Goal: Information Seeking & Learning: Learn about a topic

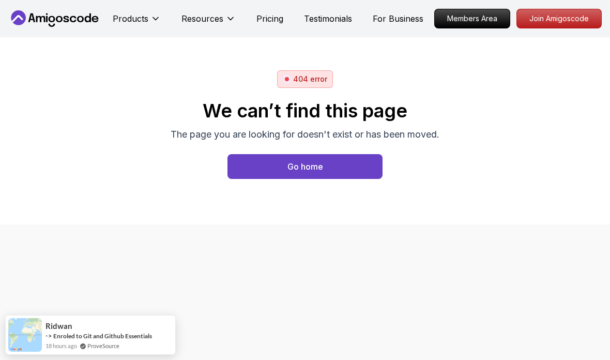
click at [149, 20] on button "Products" at bounding box center [137, 22] width 48 height 21
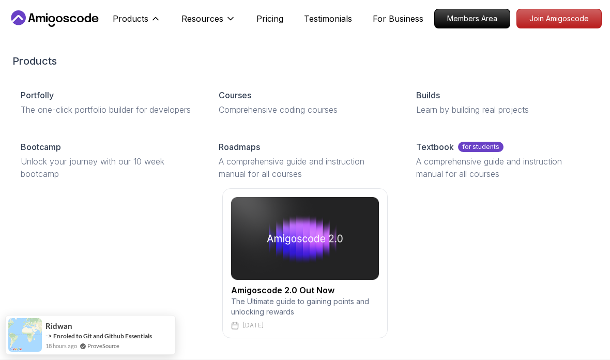
click at [284, 95] on div "Courses" at bounding box center [305, 95] width 173 height 12
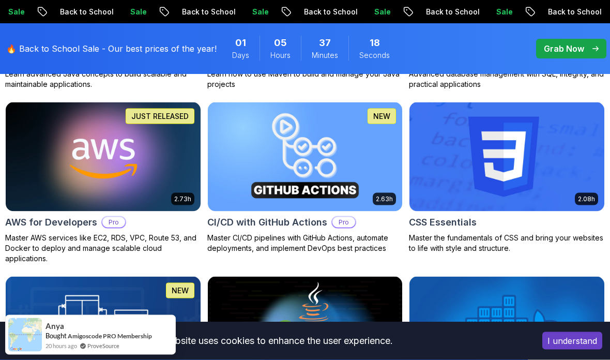
scroll to position [841, 0]
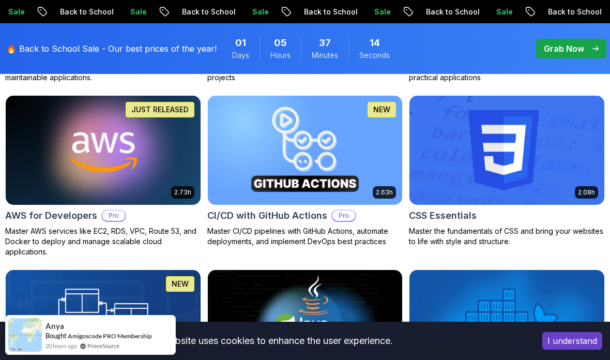
click at [539, 178] on img at bounding box center [506, 150] width 195 height 109
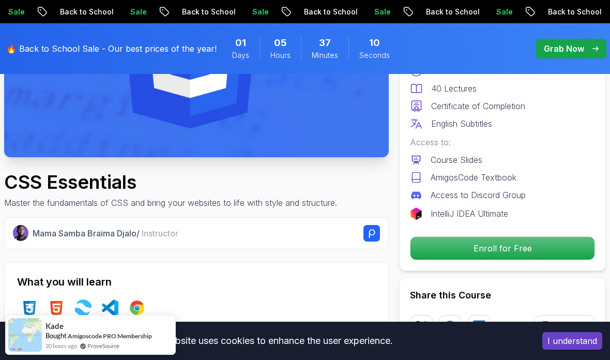
click at [498, 240] on p "Enroll for Free" at bounding box center [502, 248] width 184 height 23
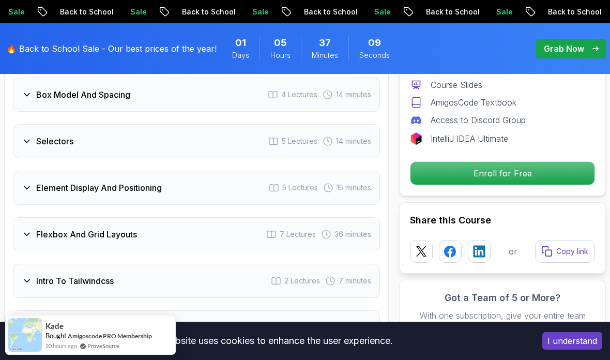
scroll to position [2321, 0]
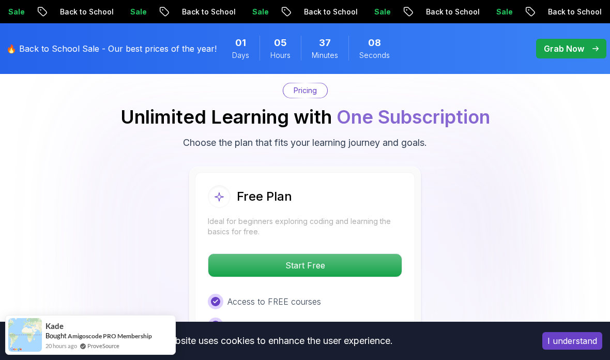
click at [354, 254] on p "Start Free" at bounding box center [304, 265] width 193 height 23
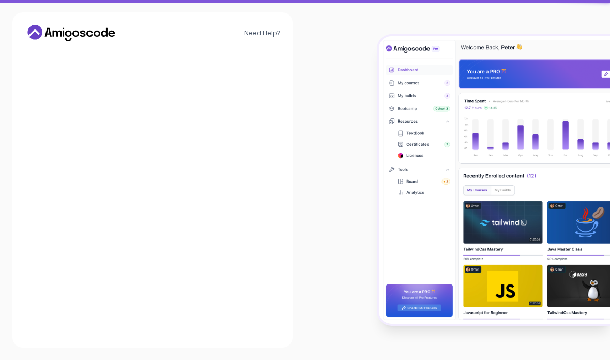
scroll to position [41, 0]
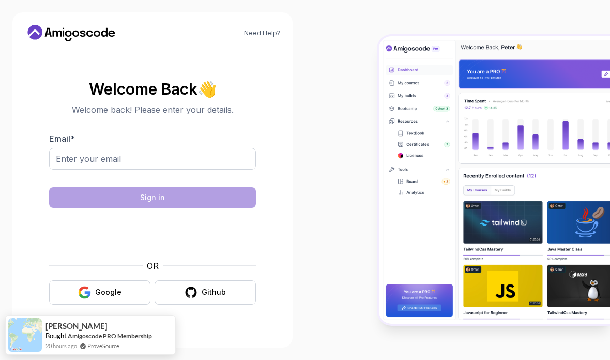
click at [126, 280] on button "Google" at bounding box center [99, 292] width 101 height 24
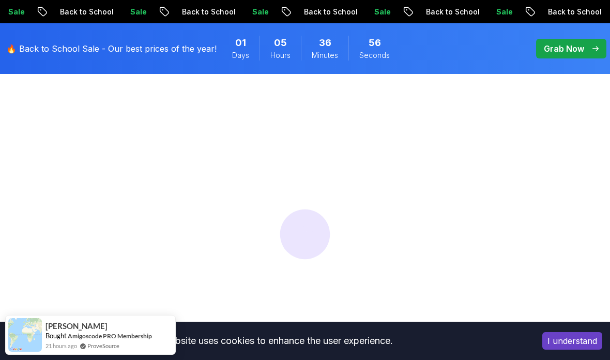
scroll to position [74, 0]
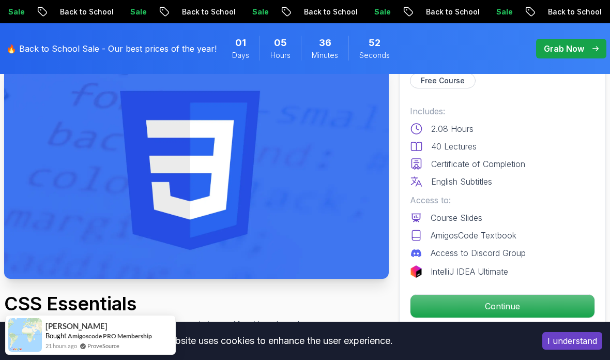
click at [511, 298] on p "Continue" at bounding box center [502, 305] width 184 height 23
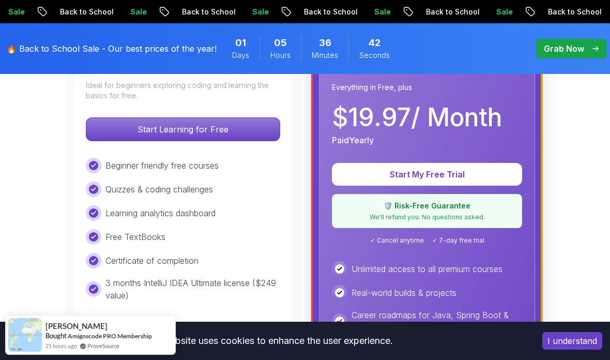
scroll to position [365, 0]
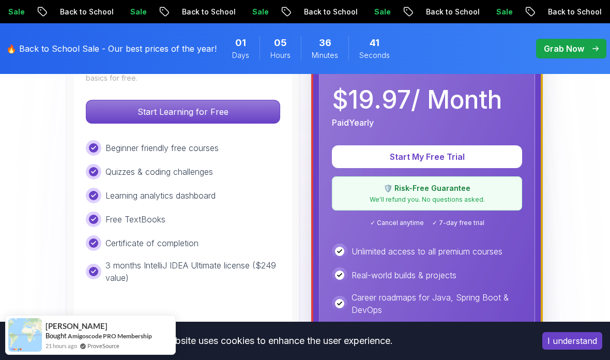
click at [111, 111] on p "Start Learning for Free" at bounding box center [182, 111] width 193 height 23
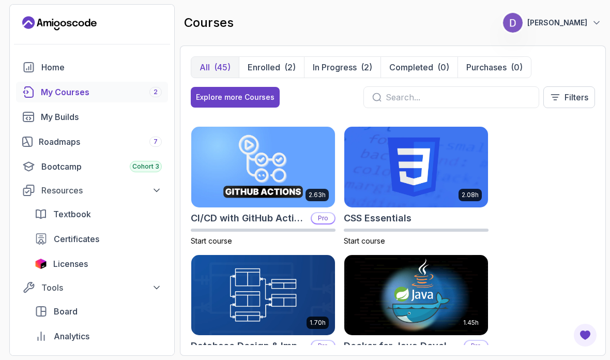
scroll to position [245, 0]
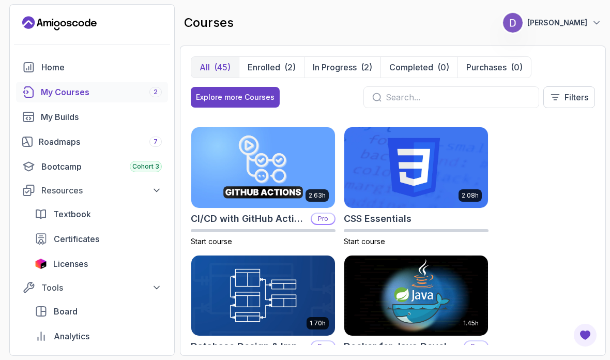
click at [461, 175] on img at bounding box center [416, 167] width 144 height 81
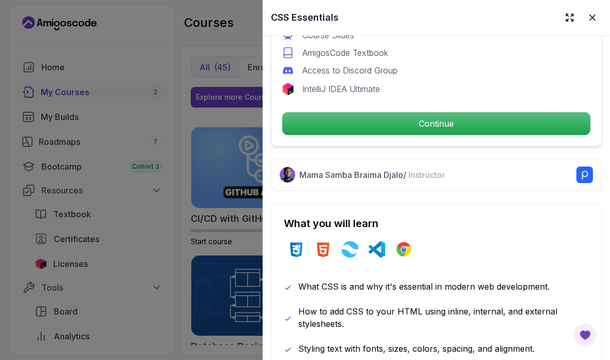
scroll to position [393, 0]
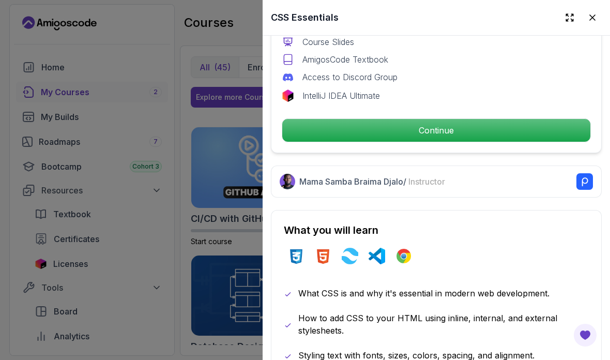
click at [495, 123] on p "Continue" at bounding box center [436, 130] width 308 height 23
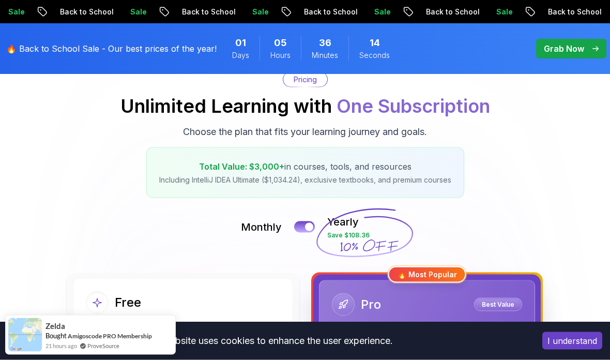
scroll to position [106, 0]
click at [567, 349] on button "I understand" at bounding box center [572, 341] width 60 height 18
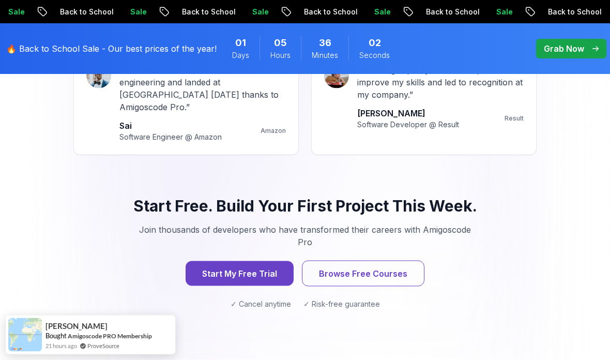
scroll to position [1389, 0]
click at [373, 260] on button "Browse Free Courses" at bounding box center [363, 273] width 122 height 26
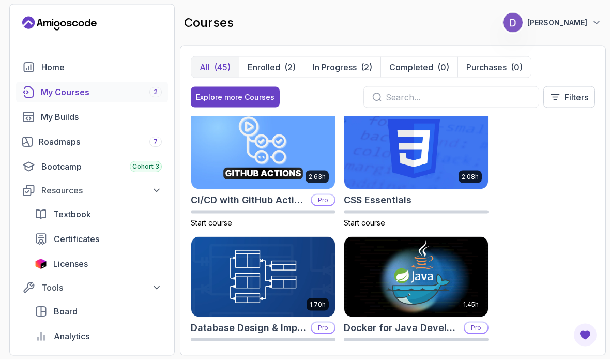
scroll to position [40, 0]
click at [463, 237] on img at bounding box center [416, 277] width 144 height 81
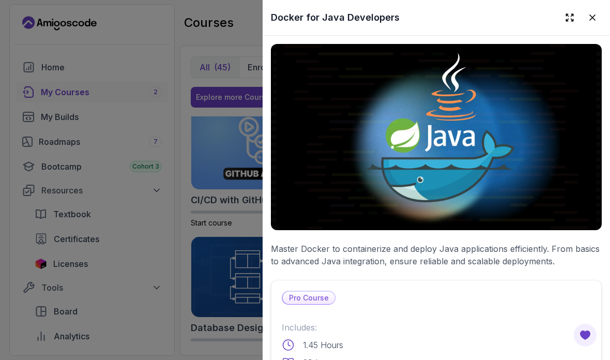
scroll to position [0, 0]
click at [595, 14] on icon at bounding box center [592, 17] width 10 height 10
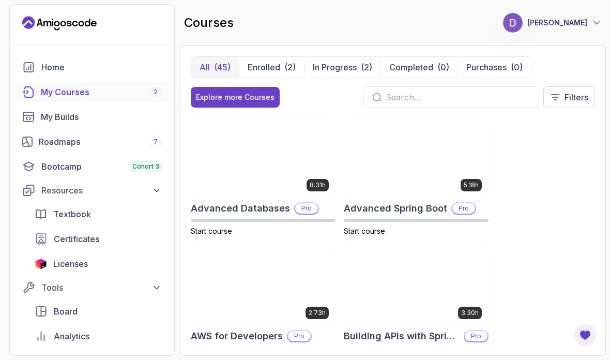
scroll to position [-1, 0]
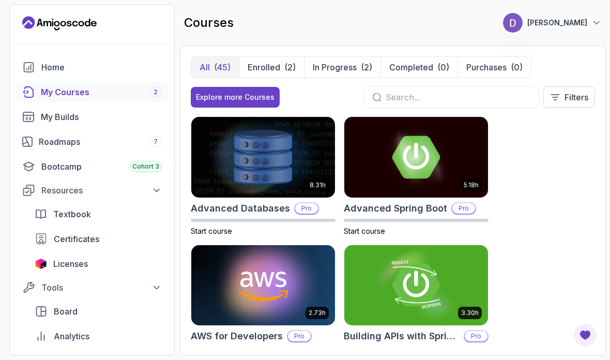
click at [284, 61] on div "(2)" at bounding box center [289, 67] width 11 height 12
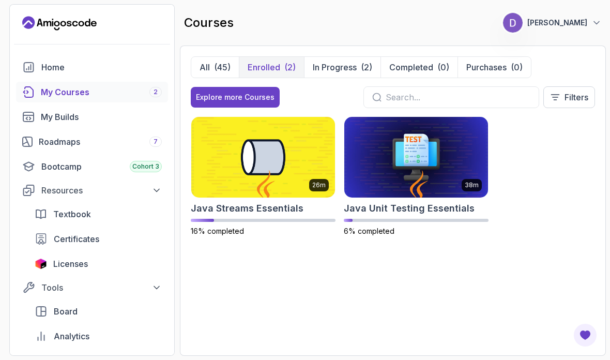
click at [349, 57] on button "In Progress (2)" at bounding box center [342, 67] width 76 height 21
click at [430, 57] on button "Completed (0)" at bounding box center [418, 67] width 77 height 21
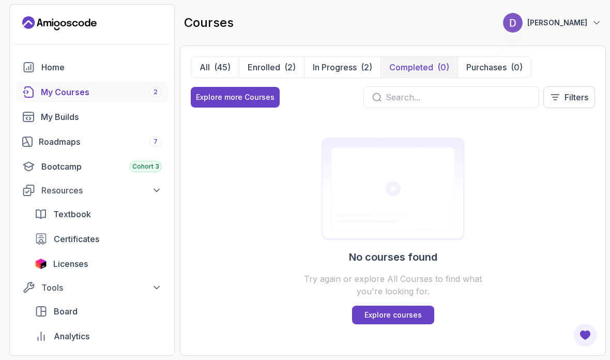
click at [502, 57] on button "Purchases (0)" at bounding box center [493, 67] width 73 height 21
click at [221, 61] on div "(45)" at bounding box center [222, 67] width 17 height 12
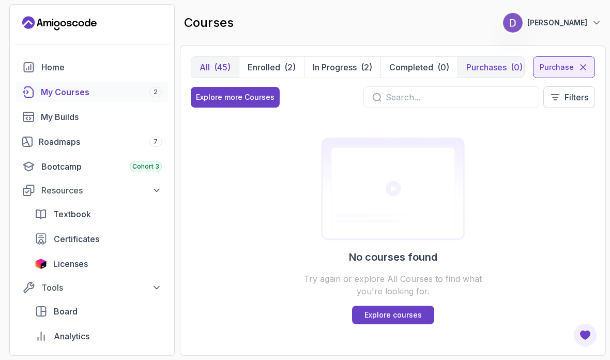
click at [577, 91] on p "Filters" at bounding box center [576, 97] width 24 height 12
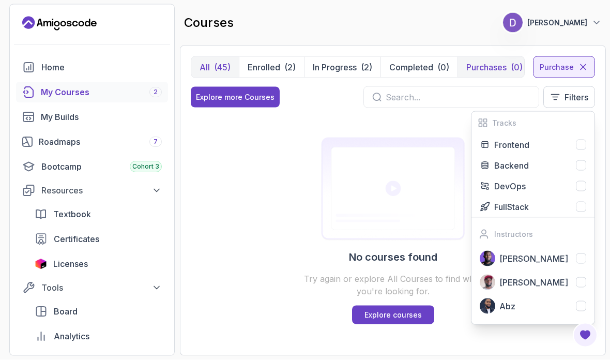
scroll to position [25, 0]
click at [574, 91] on p "Filters" at bounding box center [576, 97] width 24 height 12
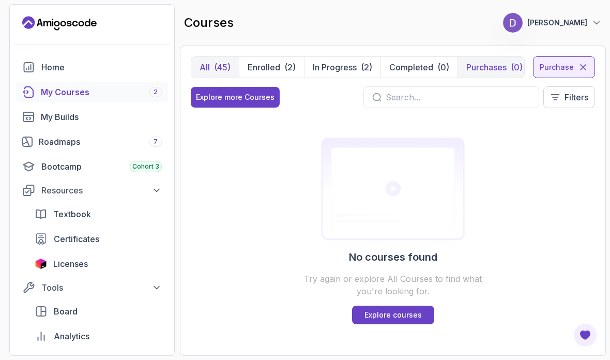
click at [474, 91] on input "text" at bounding box center [457, 97] width 145 height 12
click at [430, 116] on div "No courses found Try again or explore All Courses to find what you're looking f…" at bounding box center [393, 230] width 404 height 228
click at [458, 91] on input "CSS" at bounding box center [457, 97] width 145 height 12
type input "C"
click at [258, 92] on div "Explore more Courses" at bounding box center [235, 97] width 79 height 10
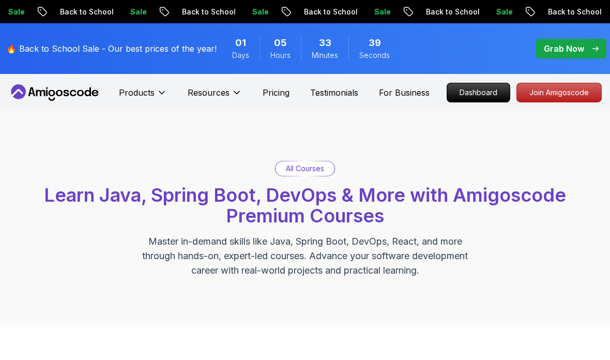
click at [474, 89] on p "Dashboard" at bounding box center [478, 92] width 63 height 19
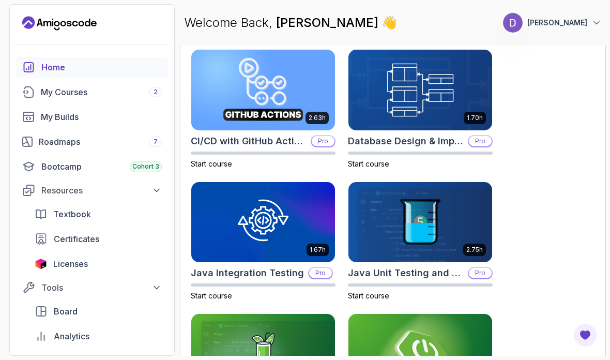
scroll to position [577, 0]
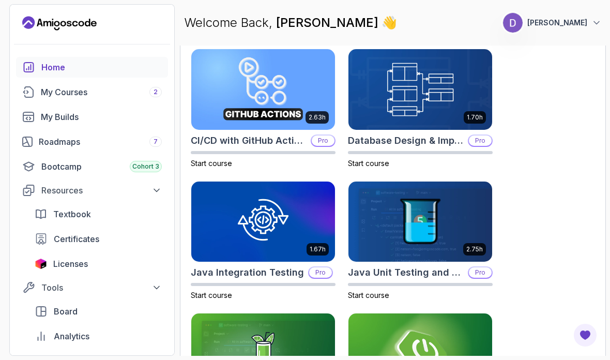
click at [85, 163] on div "Bootcamp Cohort 3" at bounding box center [101, 166] width 120 height 12
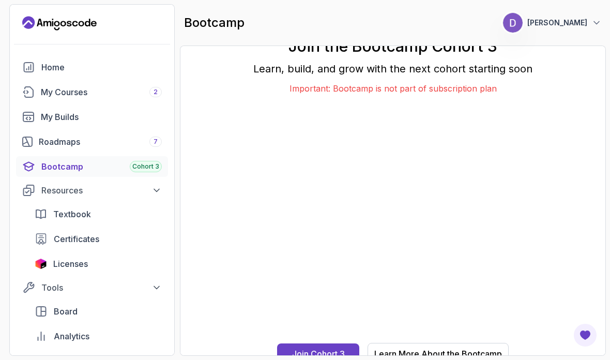
click at [99, 133] on link "Roadmaps 7" at bounding box center [92, 141] width 152 height 21
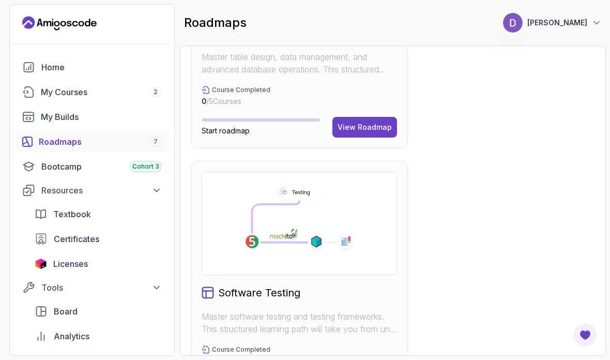
scroll to position [1452, 0]
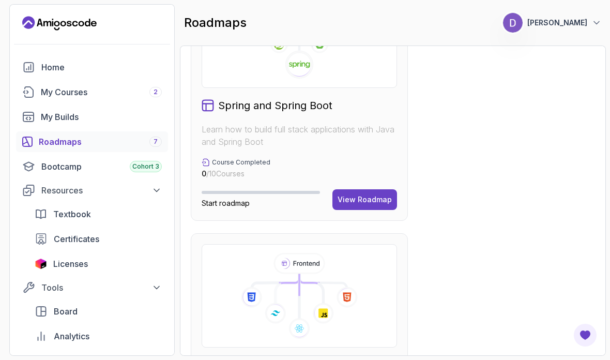
click at [64, 63] on div "Home" at bounding box center [101, 67] width 120 height 12
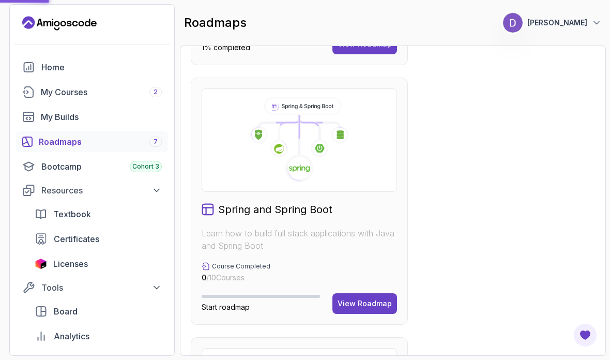
scroll to position [721, 0]
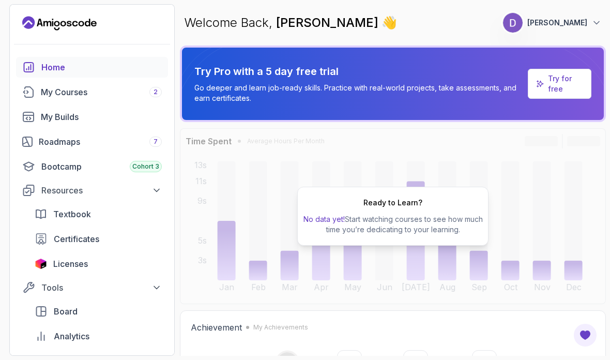
click at [70, 61] on div "Home" at bounding box center [101, 67] width 120 height 12
click at [80, 86] on div "My Courses 2" at bounding box center [101, 92] width 121 height 12
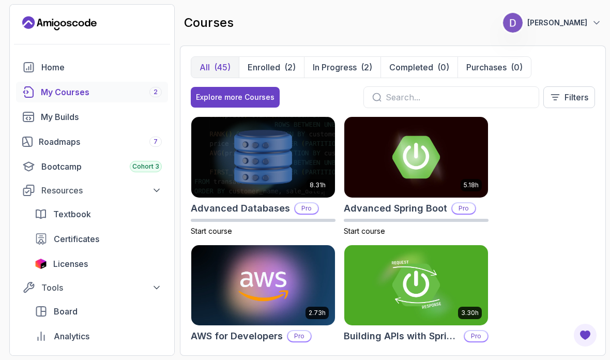
click at [216, 61] on div "(45)" at bounding box center [222, 67] width 17 height 12
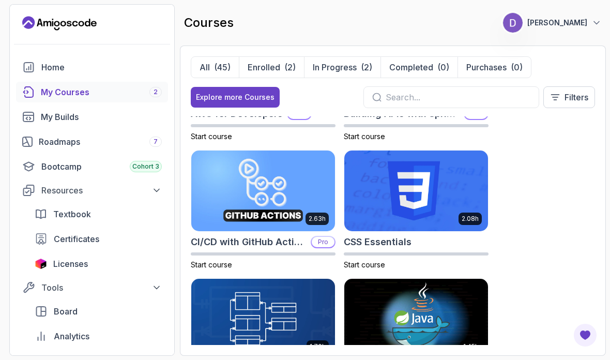
scroll to position [221, 0]
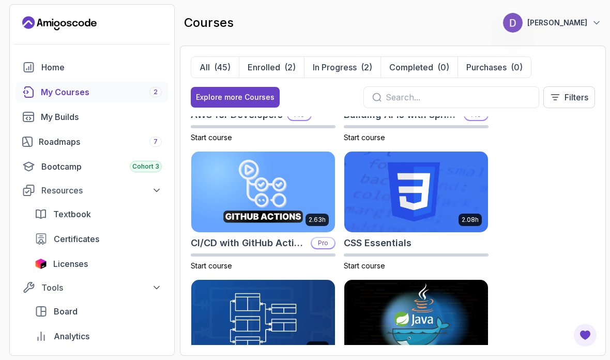
click at [385, 260] on p "Start course" at bounding box center [416, 265] width 145 height 10
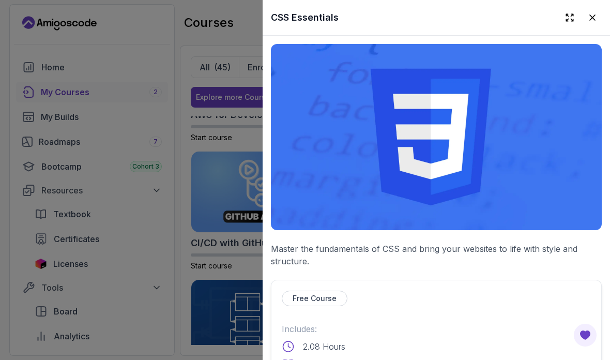
click at [330, 300] on p "Free Course" at bounding box center [314, 298] width 44 height 10
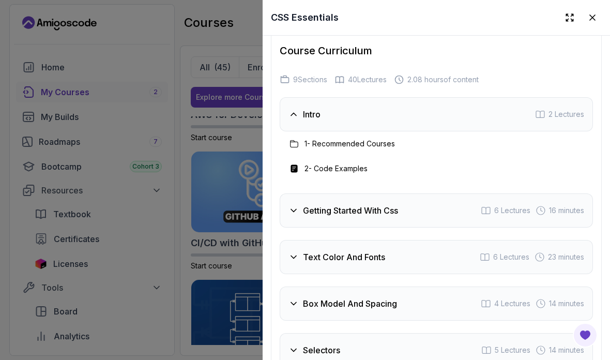
scroll to position [1938, 0]
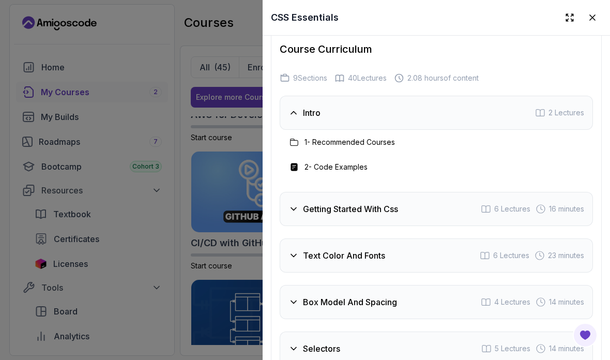
click at [369, 137] on h3 "1 - Recommended Courses" at bounding box center [349, 142] width 90 height 10
click at [345, 162] on h3 "2 - Code Examples" at bounding box center [335, 167] width 63 height 10
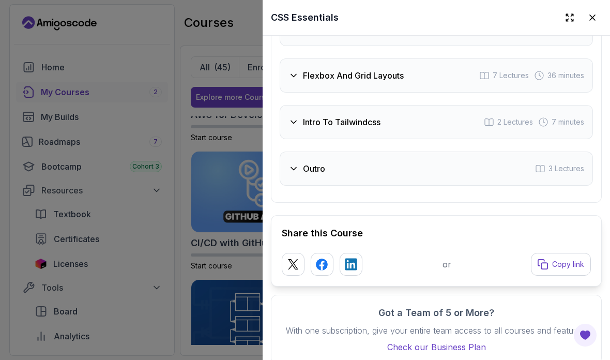
scroll to position [2304, 0]
click at [499, 153] on div "Outro 3 Lectures" at bounding box center [435, 169] width 313 height 34
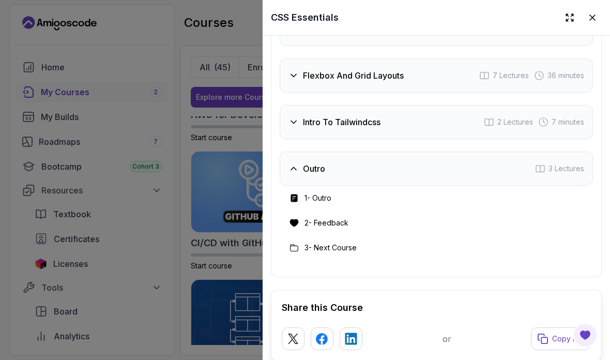
scroll to position [2250, 0]
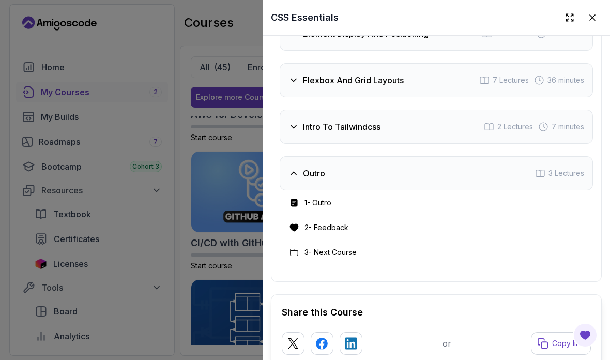
click at [465, 111] on div "Intro To Tailwindcss 2 Lectures 7 minutes" at bounding box center [435, 127] width 313 height 34
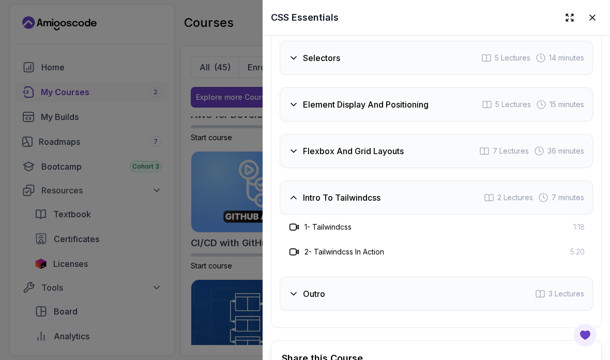
scroll to position [2168, 0]
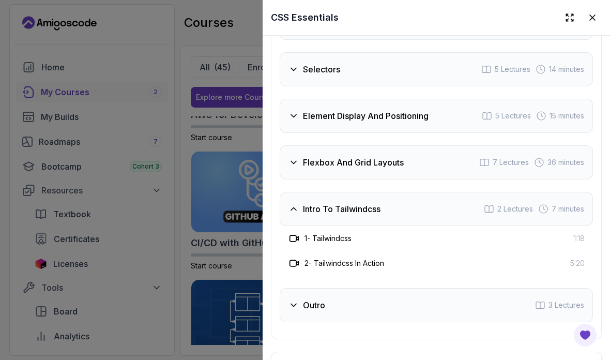
click at [422, 149] on div "Flexbox And Grid Layouts 7 Lectures 36 minutes" at bounding box center [435, 162] width 313 height 34
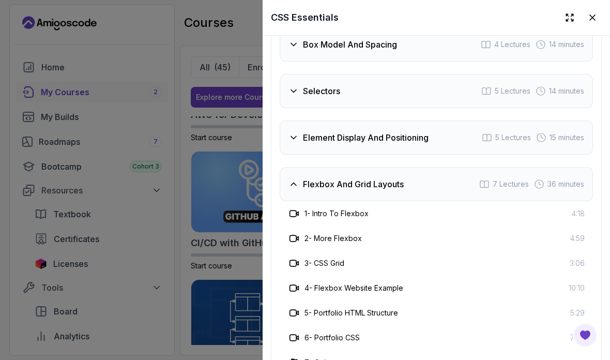
scroll to position [2146, 0]
click at [422, 170] on div "Flexbox And Grid Layouts 7 Lectures 36 minutes" at bounding box center [435, 184] width 313 height 34
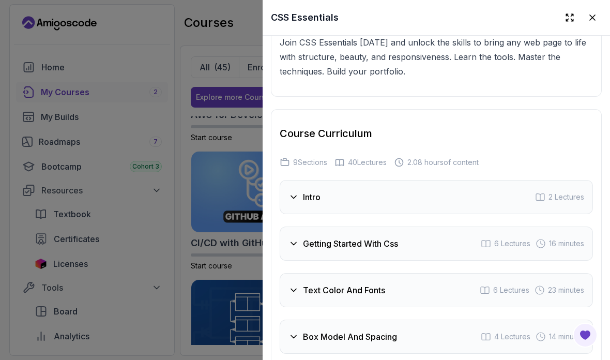
scroll to position [1848, 0]
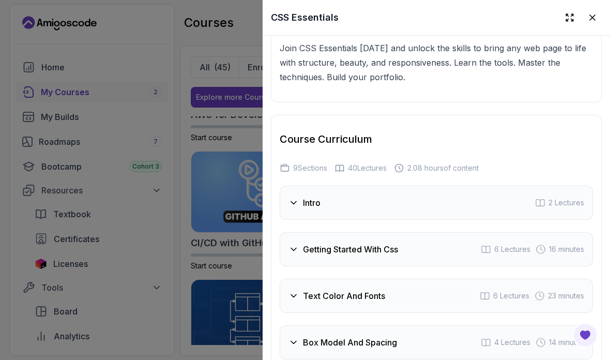
click at [421, 236] on div "Getting Started With Css 6 Lectures 16 minutes" at bounding box center [435, 249] width 313 height 34
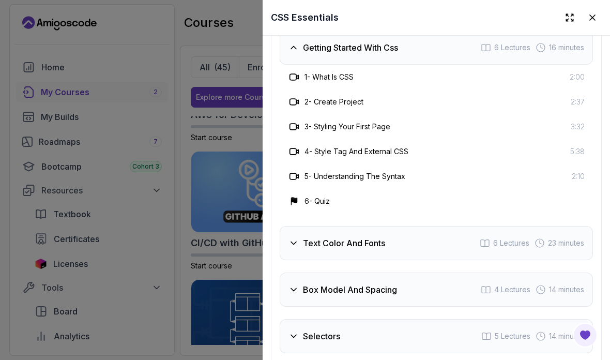
scroll to position [2000, 0]
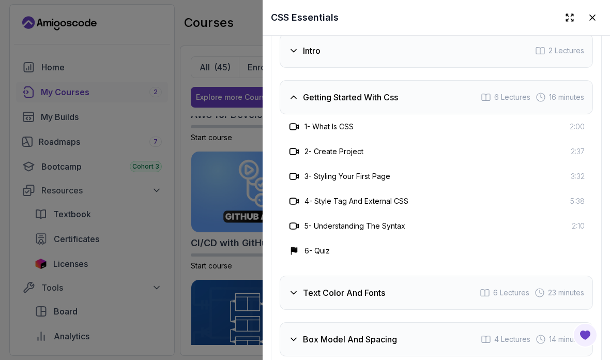
click at [407, 83] on div "Getting Started With Css 6 Lectures 16 minutes" at bounding box center [435, 97] width 313 height 34
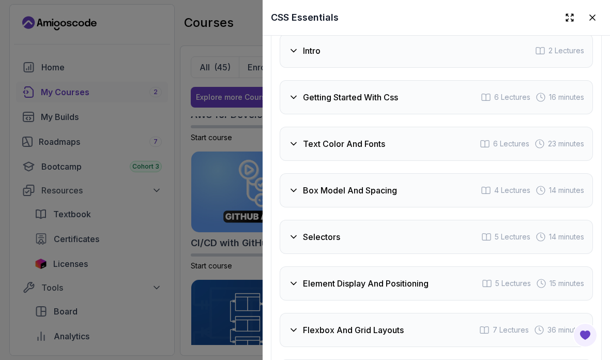
click at [405, 80] on div "Getting Started With Css 6 Lectures 16 minutes" at bounding box center [435, 97] width 313 height 34
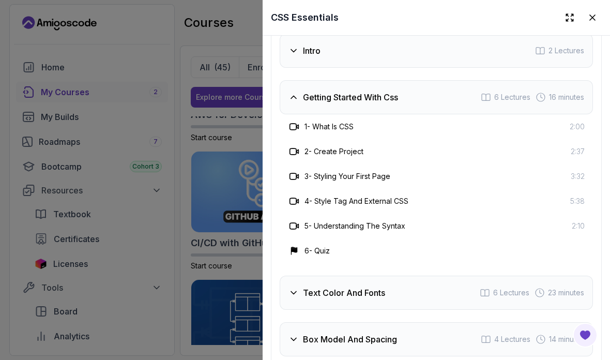
click at [397, 80] on div "Getting Started With Css 6 Lectures 16 minutes" at bounding box center [435, 97] width 313 height 34
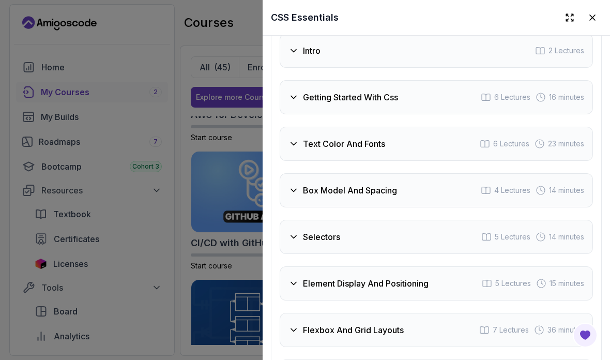
click at [408, 127] on div "Text Color And Fonts 6 Lectures 23 minutes" at bounding box center [435, 144] width 313 height 34
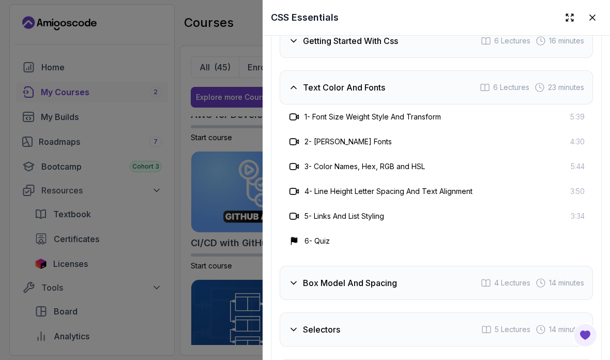
scroll to position [2056, 0]
click at [409, 76] on div "Text Color And Fonts 6 Lectures 23 minutes" at bounding box center [435, 88] width 313 height 34
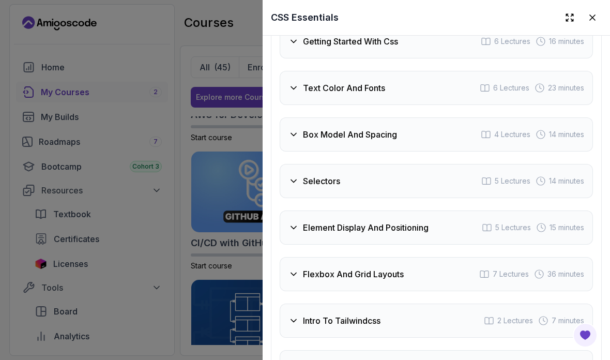
click at [402, 126] on div "Box Model And Spacing 4 Lectures 14 minutes" at bounding box center [435, 134] width 313 height 34
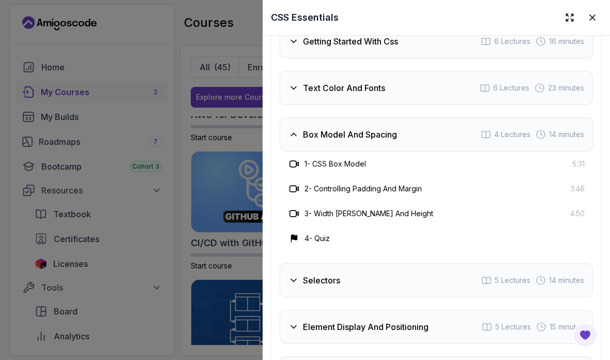
click at [414, 117] on div "Box Model And Spacing 4 Lectures 14 minutes" at bounding box center [435, 134] width 313 height 34
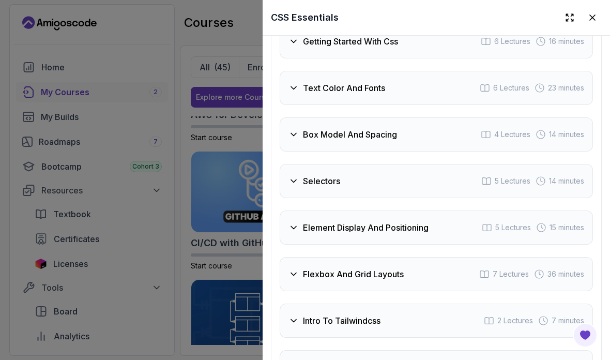
click at [398, 169] on div "Selectors 5 Lectures 14 minutes" at bounding box center [435, 181] width 313 height 34
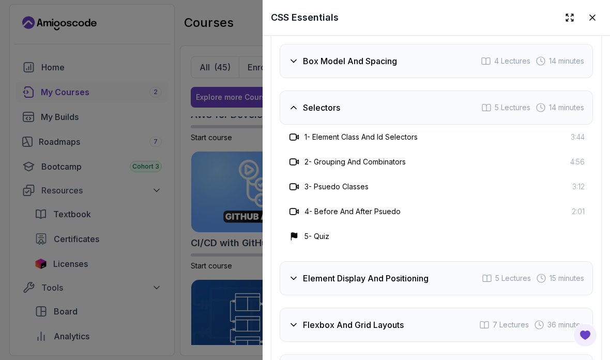
scroll to position [2130, 0]
click at [404, 91] on div "Selectors 5 Lectures 14 minutes" at bounding box center [435, 107] width 313 height 34
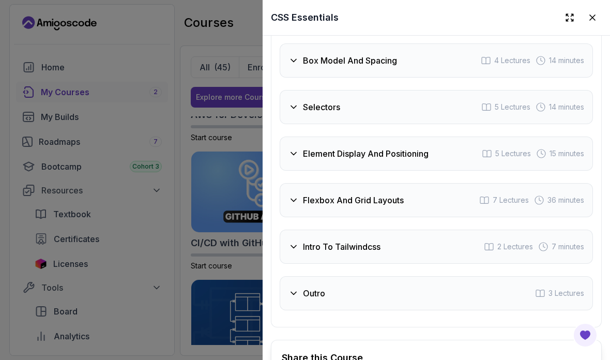
click at [403, 147] on h3 "Element Display And Positioning" at bounding box center [366, 153] width 126 height 12
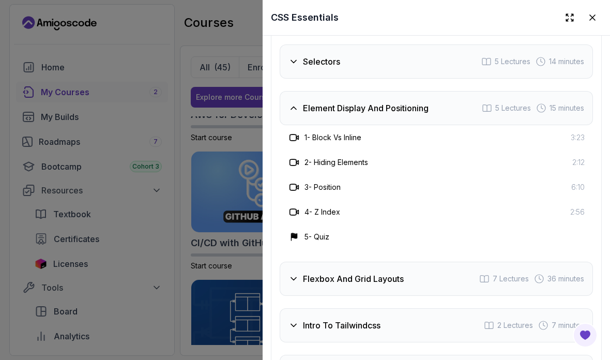
scroll to position [2183, 0]
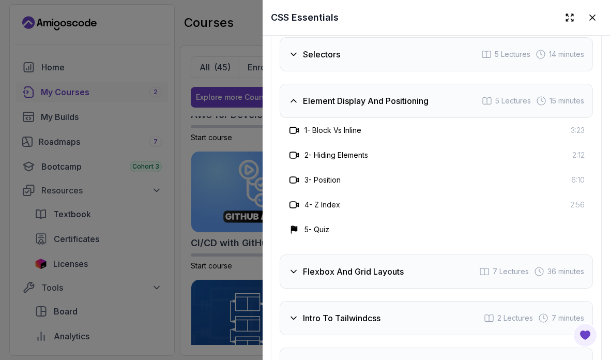
click at [419, 95] on h3 "Element Display And Positioning" at bounding box center [366, 101] width 126 height 12
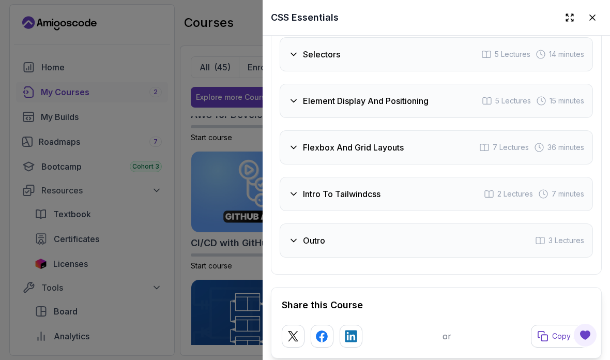
click at [410, 178] on div "Intro To Tailwindcss 2 Lectures 7 minutes" at bounding box center [435, 194] width 313 height 34
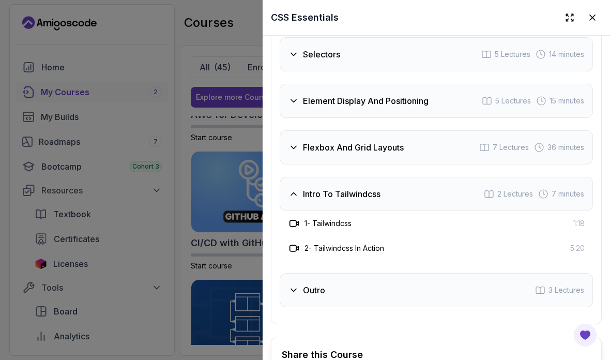
click at [426, 177] on div "Intro To Tailwindcss 2 Lectures 7 minutes" at bounding box center [435, 194] width 313 height 34
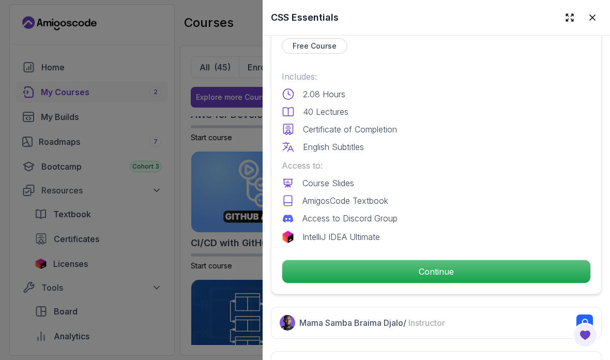
scroll to position [252, 0]
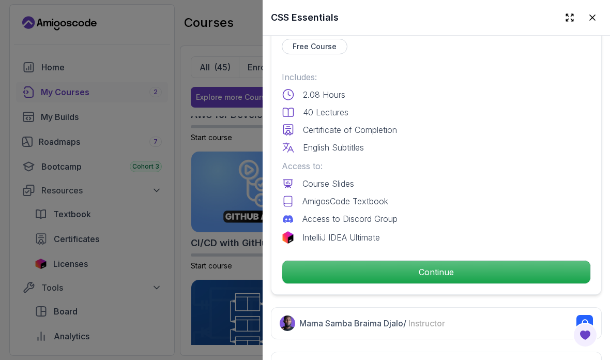
click at [463, 268] on p "Continue" at bounding box center [436, 271] width 308 height 23
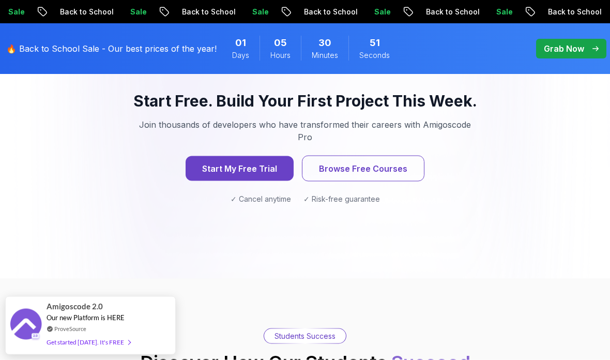
scroll to position [1494, 0]
click at [255, 156] on button "Start My Free Trial" at bounding box center [239, 168] width 108 height 25
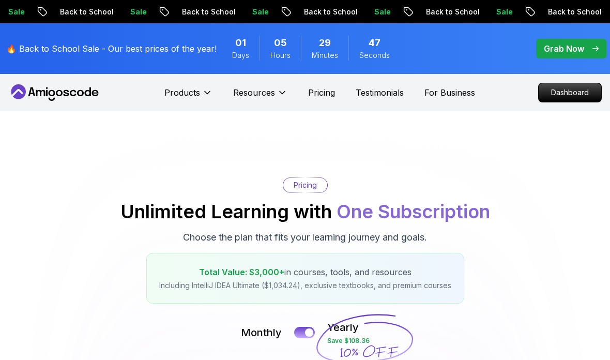
scroll to position [1535, 0]
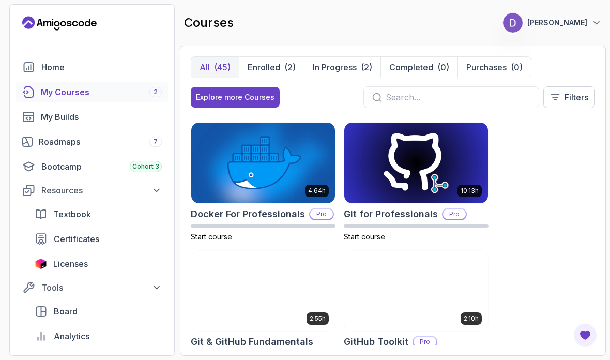
scroll to position [507, 0]
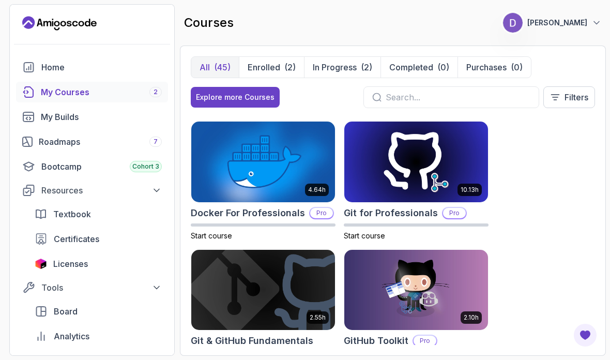
click at [486, 103] on input "text" at bounding box center [457, 97] width 145 height 12
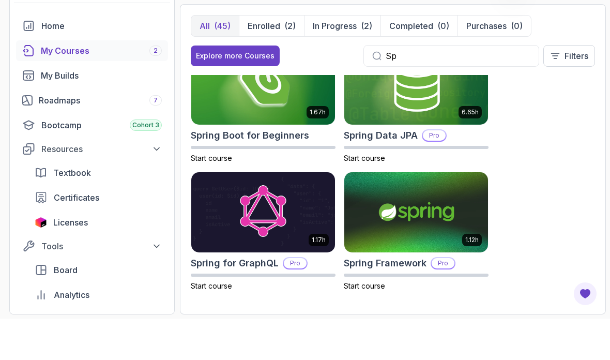
scroll to position [246, 0]
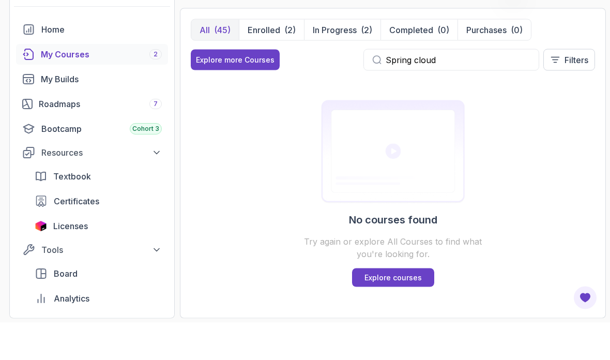
click at [473, 86] on div "Spring cloud" at bounding box center [451, 97] width 176 height 22
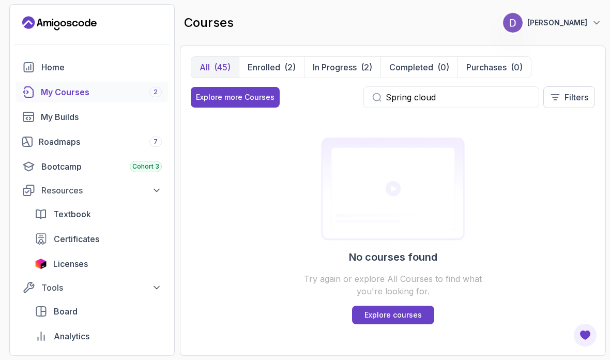
click at [473, 91] on input "Spring cloud" at bounding box center [457, 97] width 145 height 12
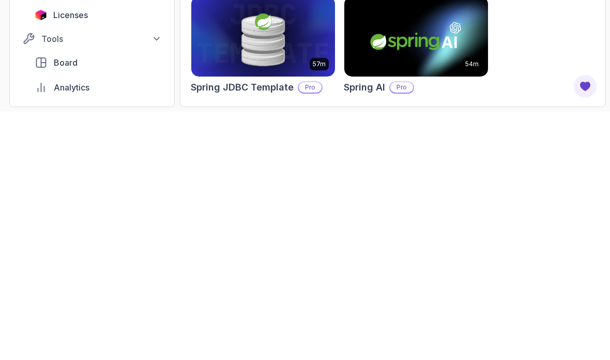
scroll to position [41, 0]
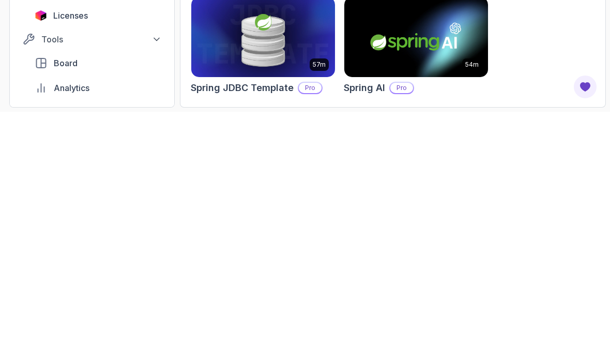
type input "Spring"
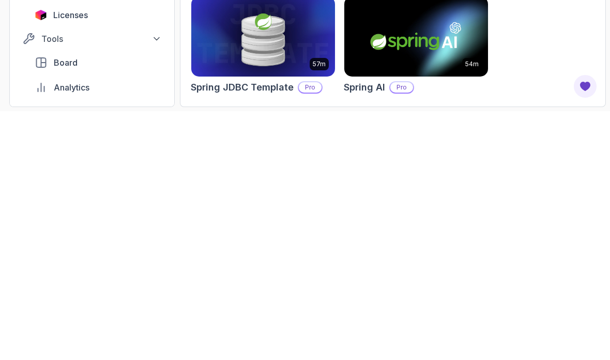
click at [570, 116] on div "5.18h Advanced Spring Boot Pro Start course 3.30h Building APIs with Spring Boo…" at bounding box center [393, 230] width 404 height 228
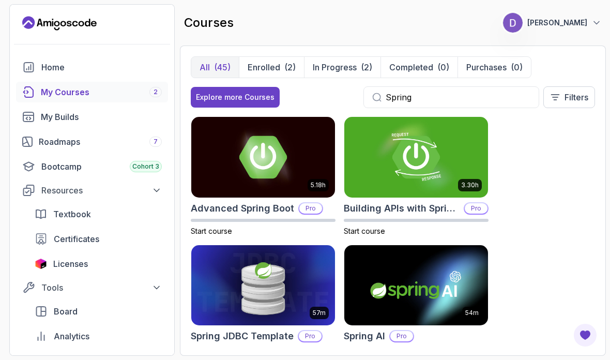
scroll to position [0, 0]
click at [281, 122] on img at bounding box center [263, 157] width 144 height 81
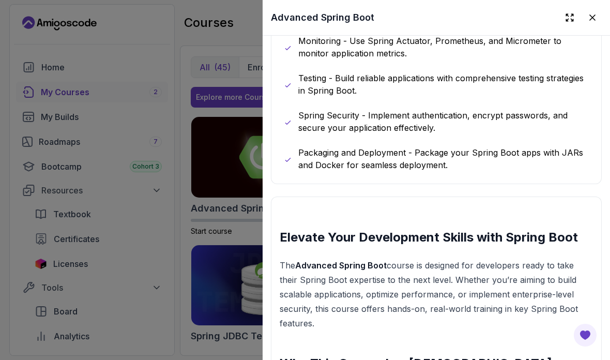
scroll to position [905, 0]
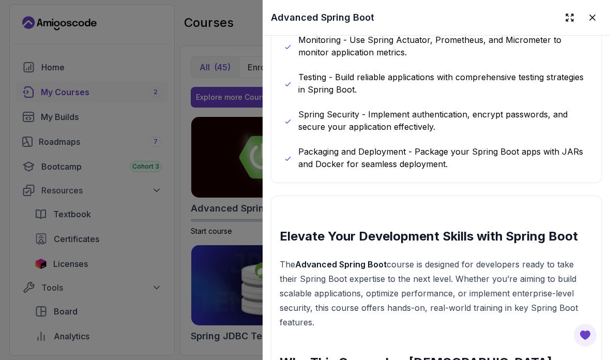
click at [91, 69] on div at bounding box center [305, 180] width 610 height 360
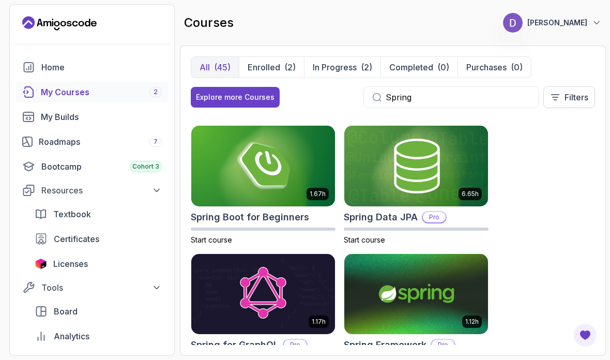
scroll to position [246, 0]
